Goal: Check status: Check status

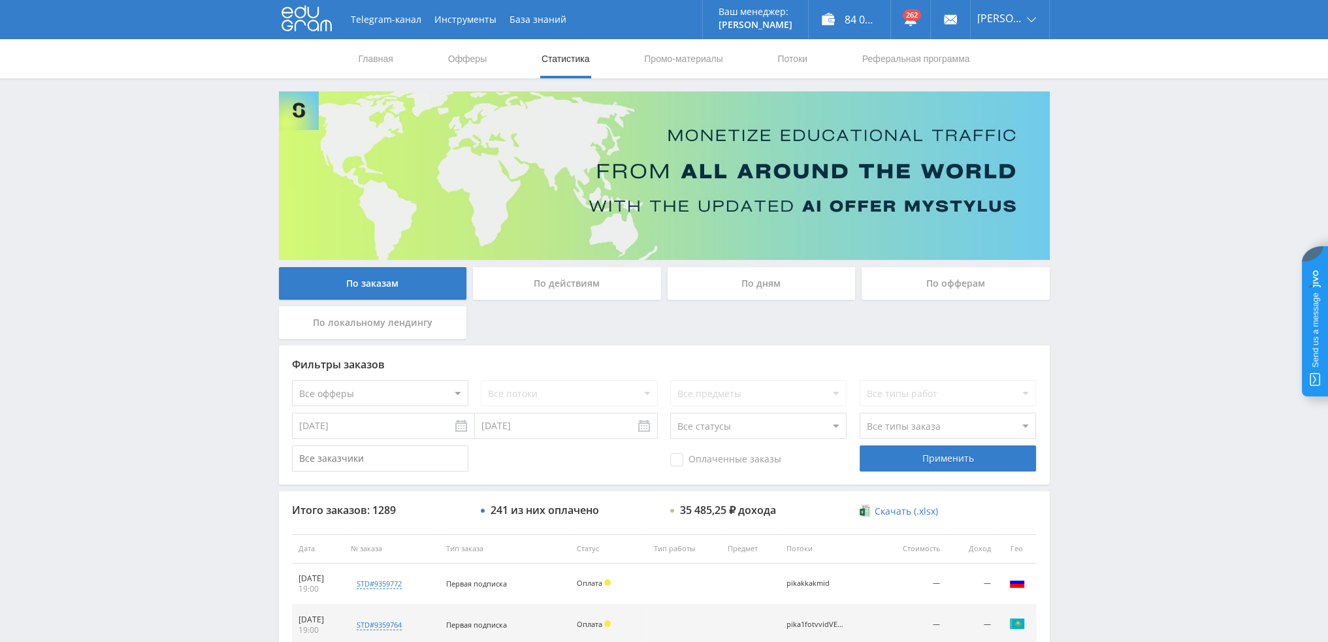
click at [755, 289] on div "По дням" at bounding box center [762, 283] width 188 height 33
click at [0, 0] on input "По дням" at bounding box center [0, 0] width 0 height 0
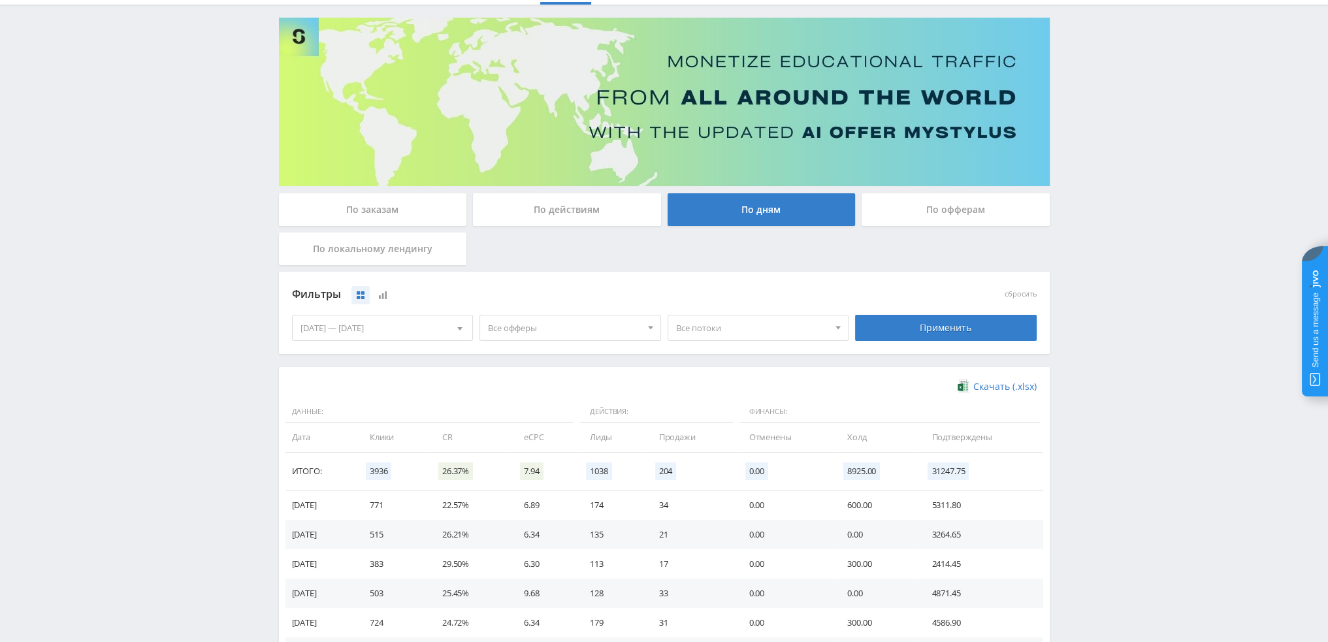
scroll to position [65, 0]
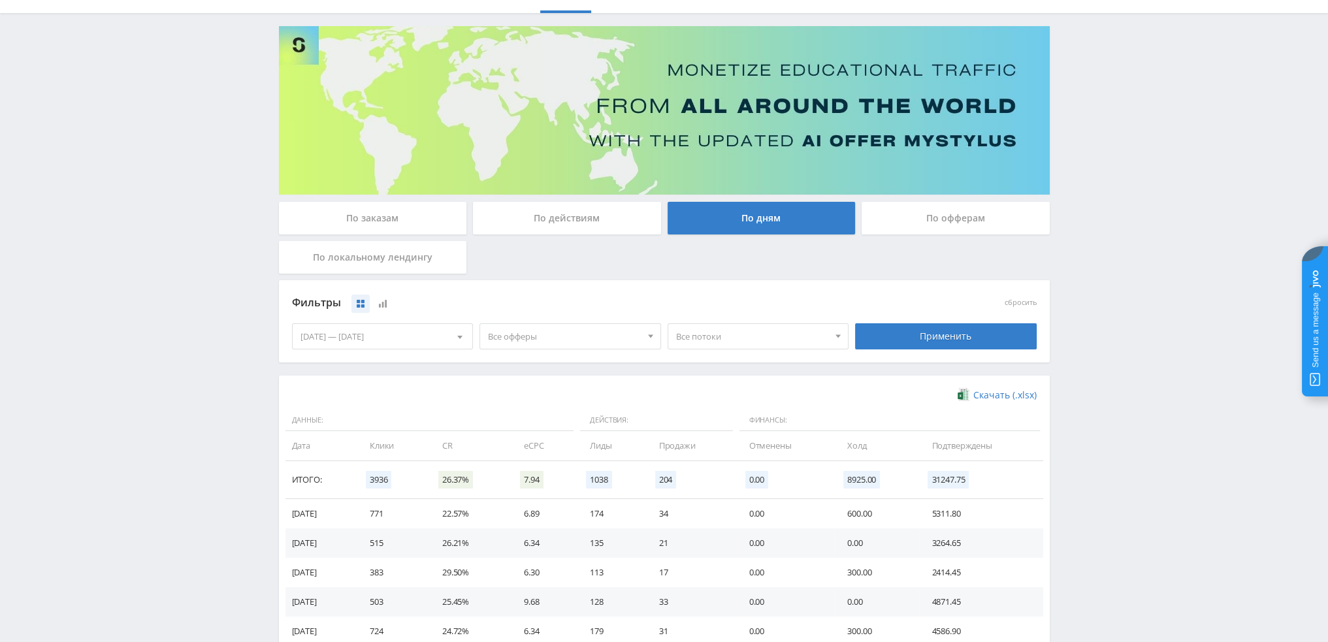
click at [414, 224] on div "По заказам" at bounding box center [373, 218] width 188 height 33
click at [0, 0] on input "По заказам" at bounding box center [0, 0] width 0 height 0
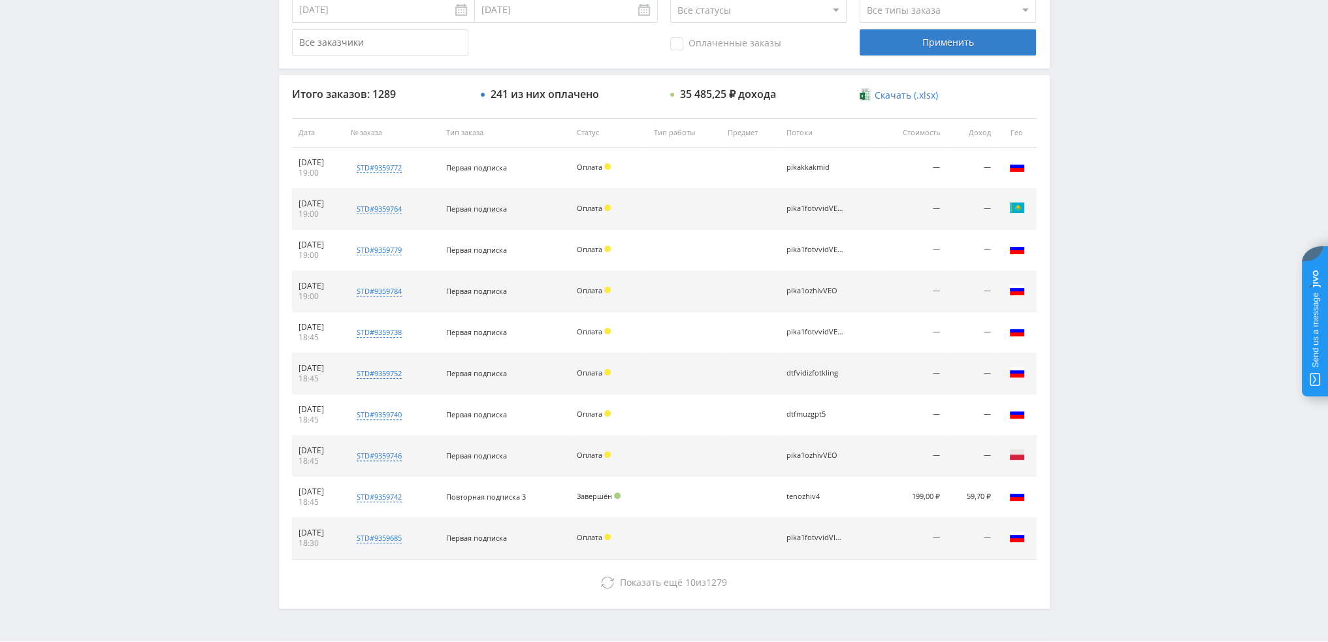
scroll to position [452, 0]
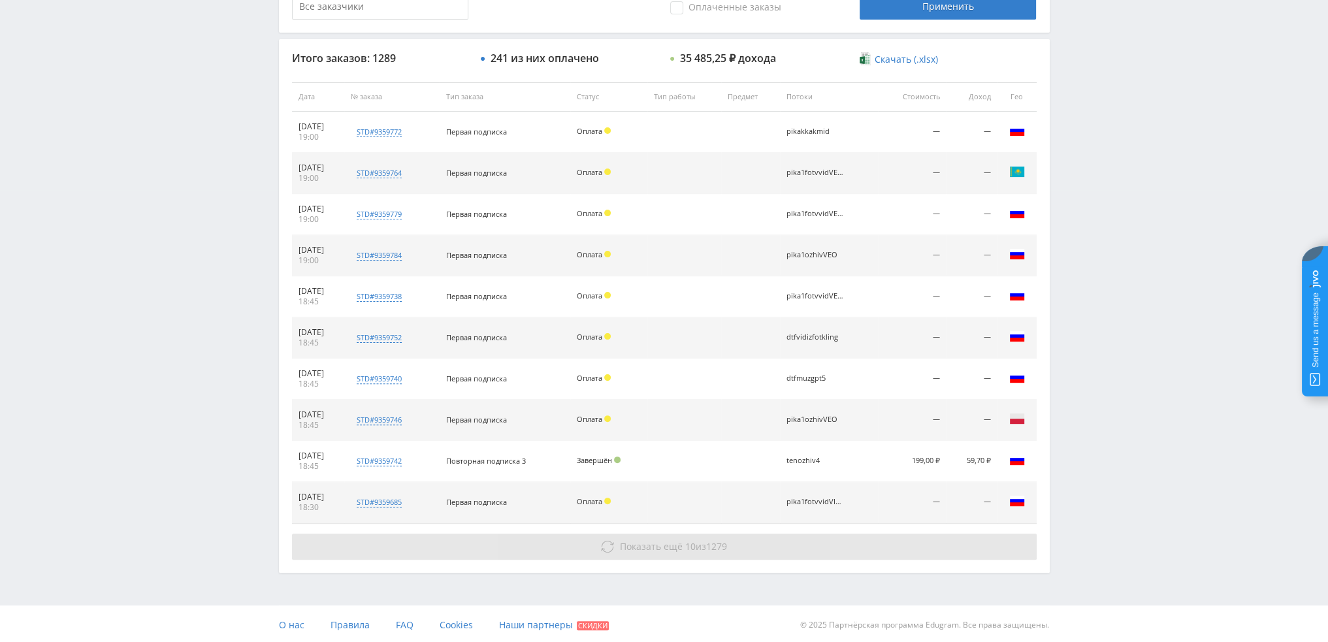
click at [632, 542] on span "Показать ещё" at bounding box center [651, 546] width 63 height 12
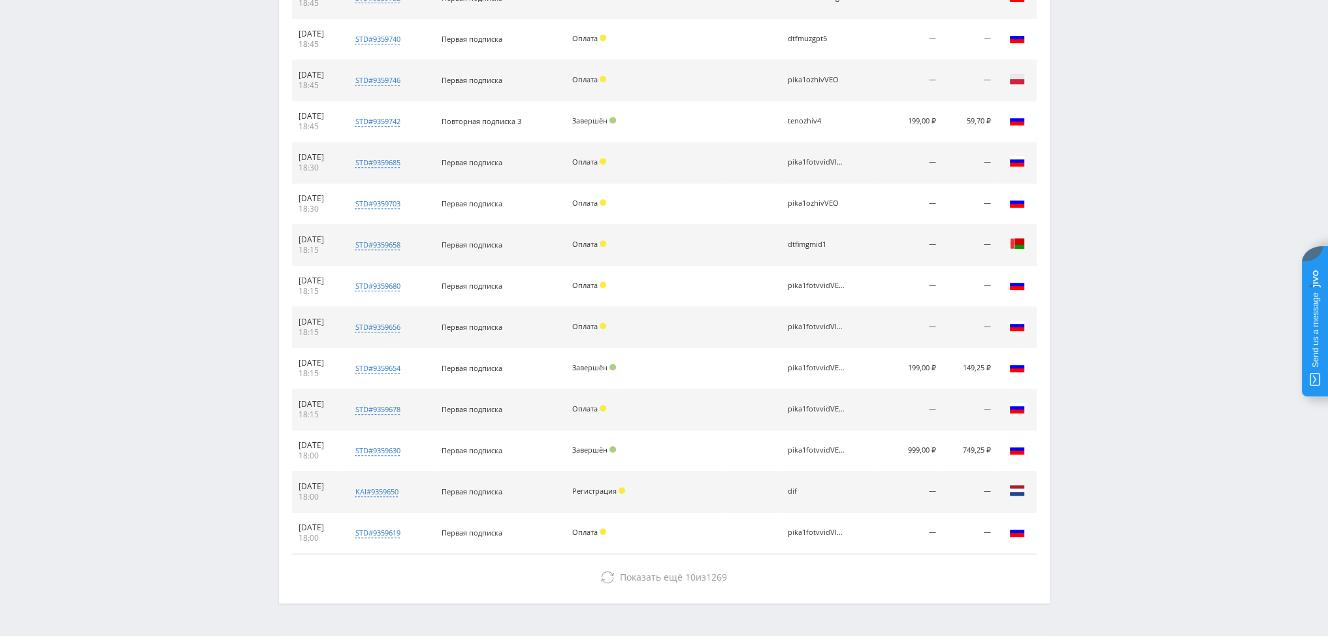
scroll to position [822, 0]
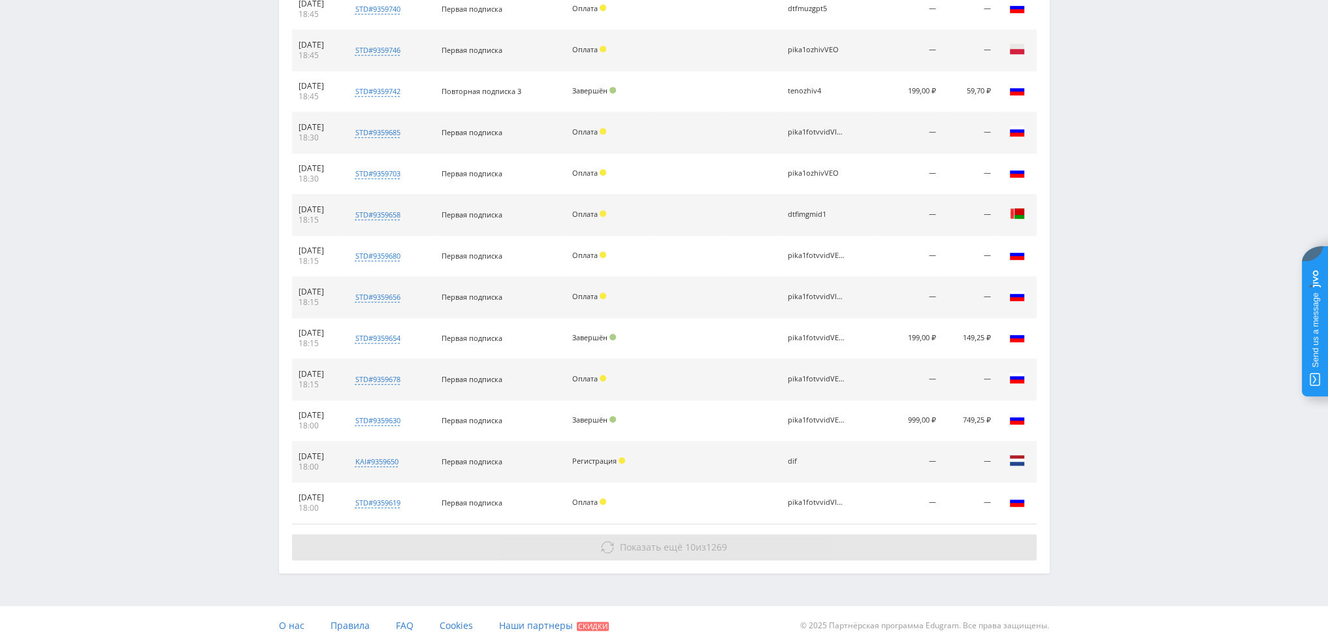
click at [744, 548] on button "Показать ещё 10 из 1269" at bounding box center [664, 547] width 745 height 26
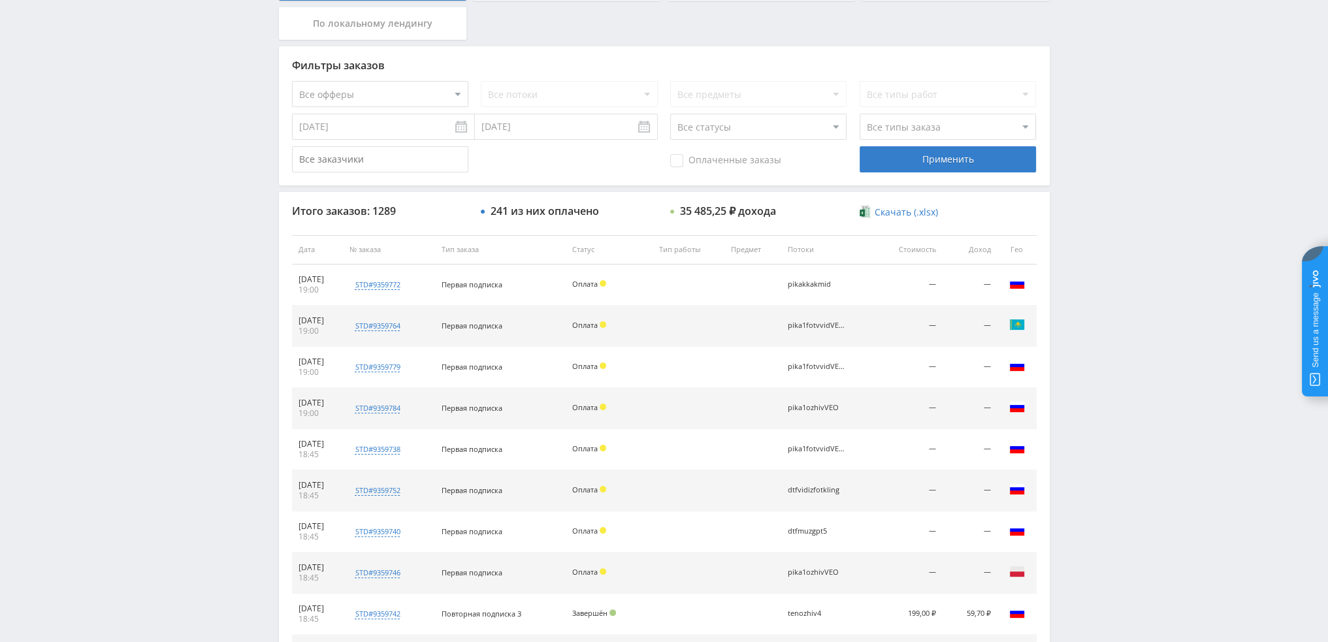
scroll to position [0, 0]
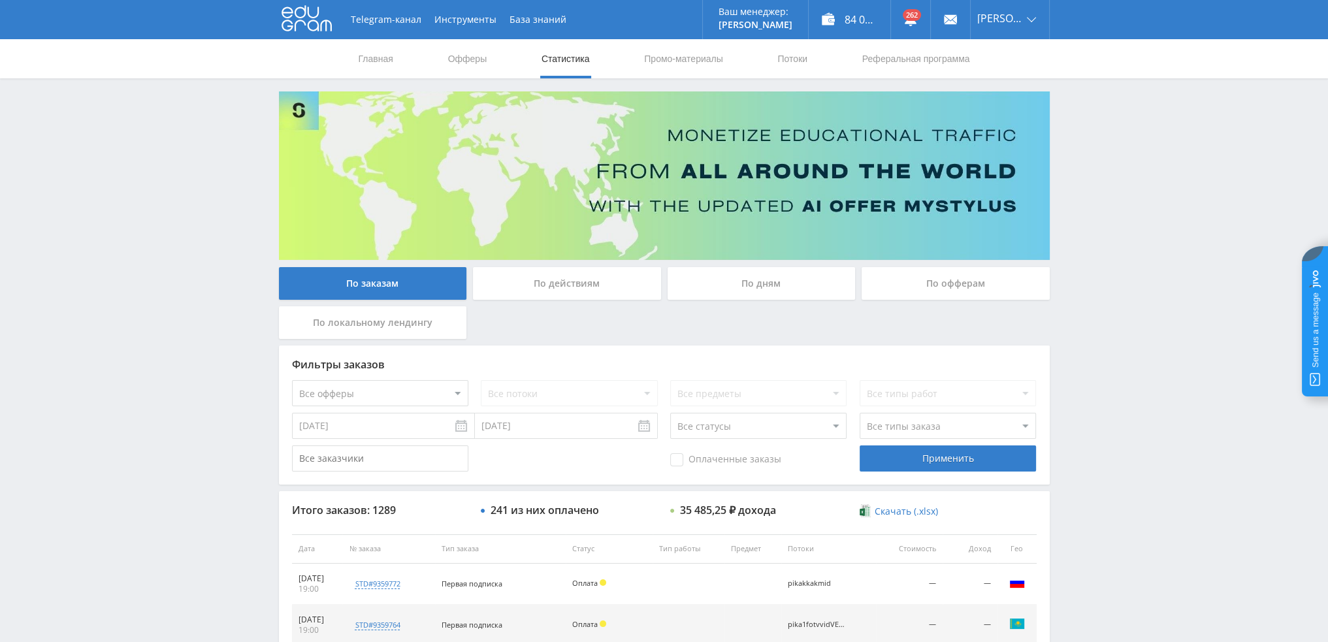
click at [768, 276] on div "По дням" at bounding box center [762, 283] width 188 height 33
click at [0, 0] on input "По дням" at bounding box center [0, 0] width 0 height 0
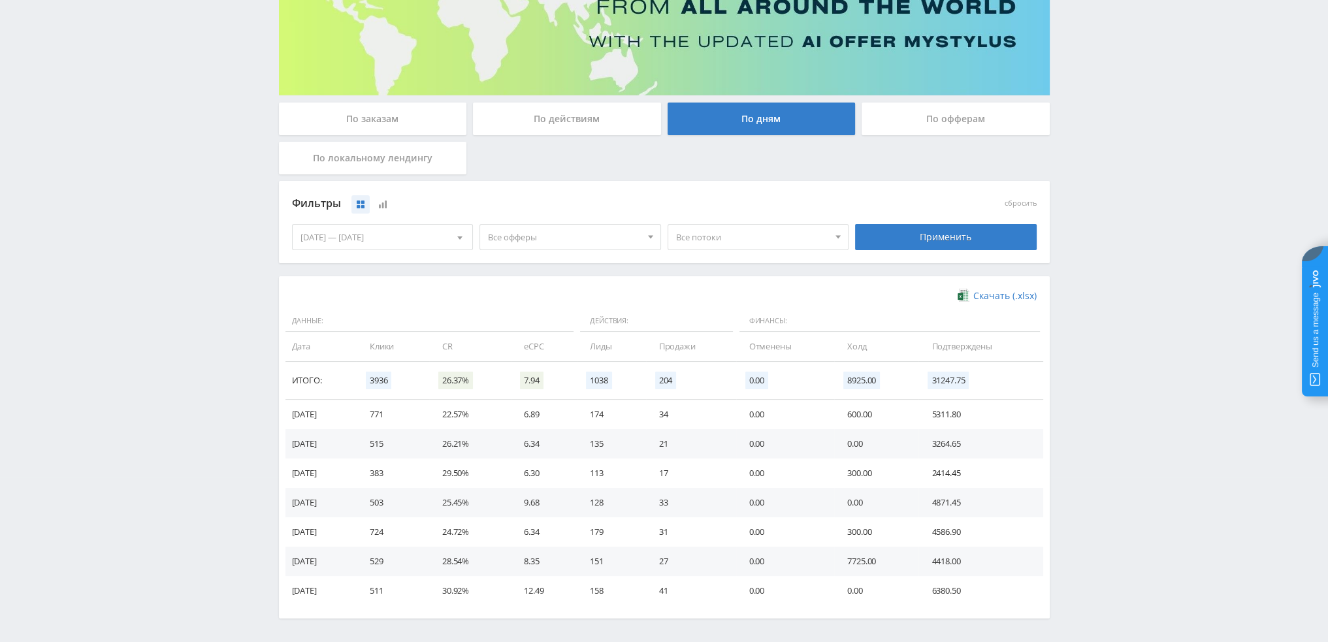
scroll to position [212, 0]
